Goal: Task Accomplishment & Management: Manage account settings

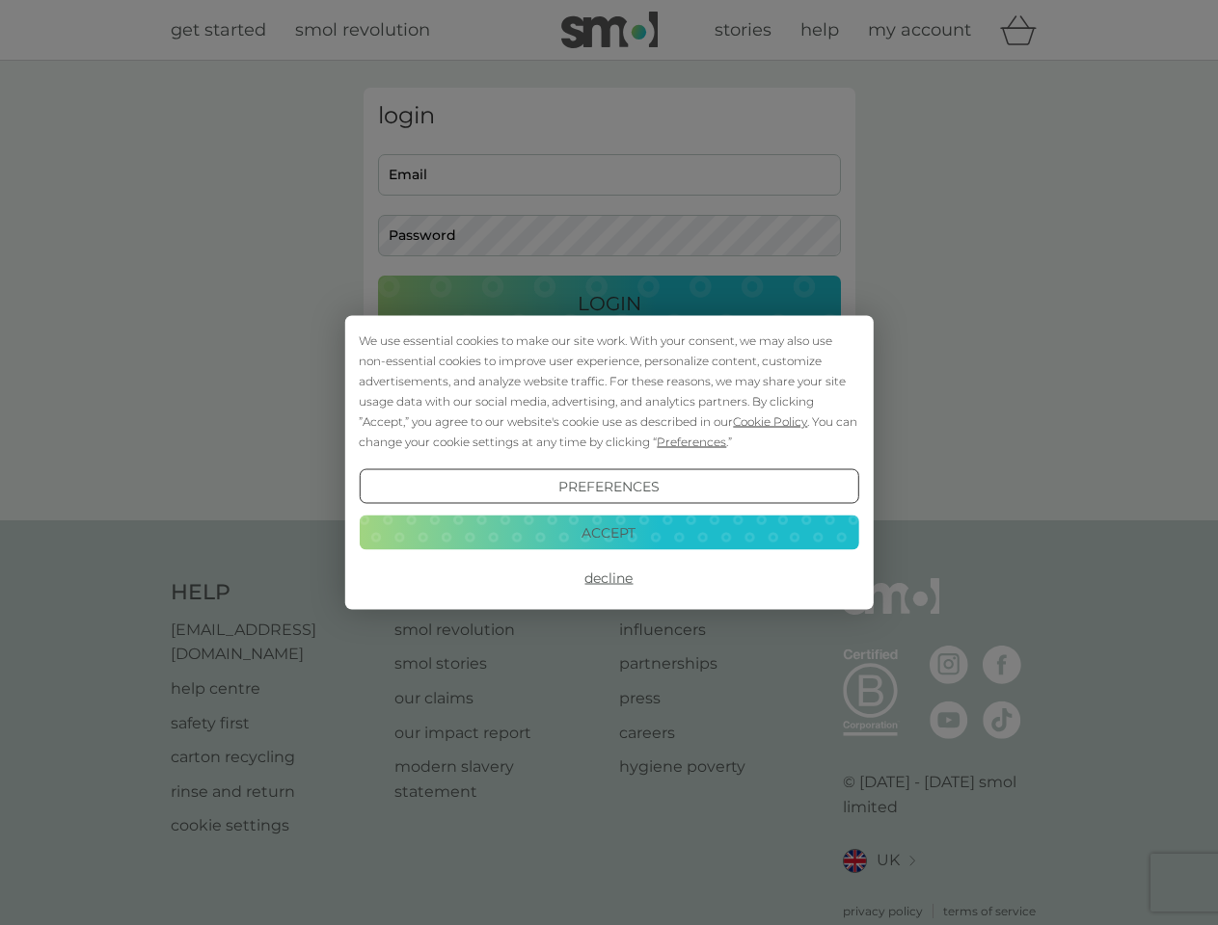
click at [770, 421] on span "Cookie Policy" at bounding box center [770, 422] width 74 height 14
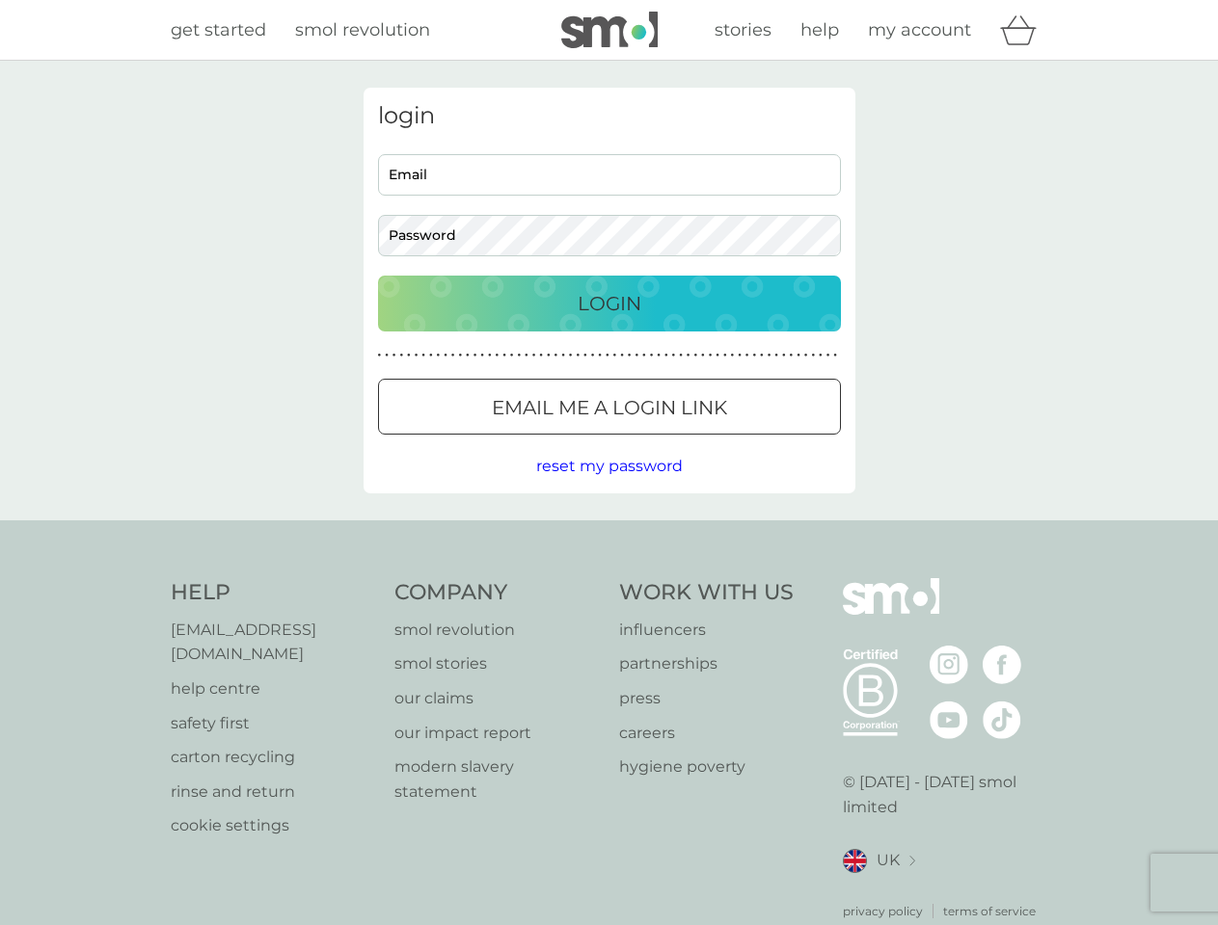
click at [689, 442] on div "login Email Password Login ● ● ● ● ● ● ● ● ● ● ● ● ● ● ● ● ● ● ● ● ● ● ● ● ● ● …" at bounding box center [609, 291] width 492 height 406
click at [608, 487] on div "login Email Password Login ● ● ● ● ● ● ● ● ● ● ● ● ● ● ● ● ● ● ● ● ● ● ● ● ● ● …" at bounding box center [609, 291] width 492 height 406
click at [608, 578] on div "Help [EMAIL_ADDRESS][DOMAIN_NAME] help centre safety first carton recycling rin…" at bounding box center [609, 749] width 877 height 342
click at [608, 532] on div "Help [EMAIL_ADDRESS][DOMAIN_NAME] help centre safety first carton recycling rin…" at bounding box center [609, 750] width 1218 height 458
